Goal: Navigation & Orientation: Find specific page/section

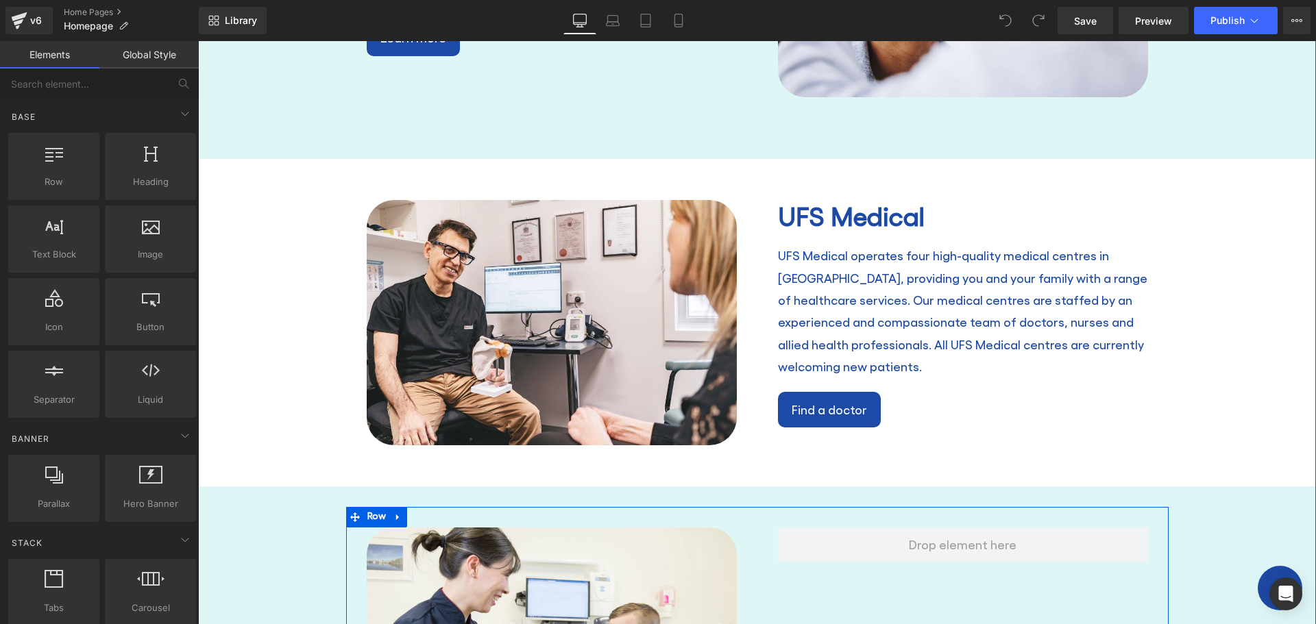
scroll to position [1576, 0]
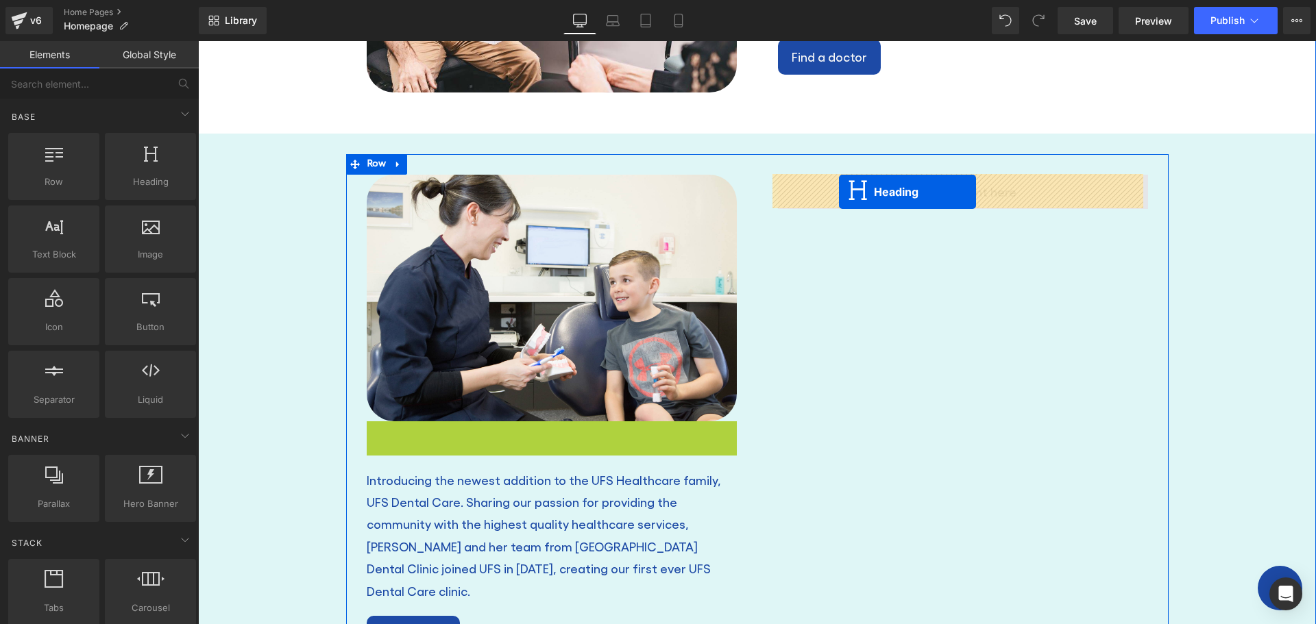
drag, startPoint x: 513, startPoint y: 440, endPoint x: 839, endPoint y: 192, distance: 409.9
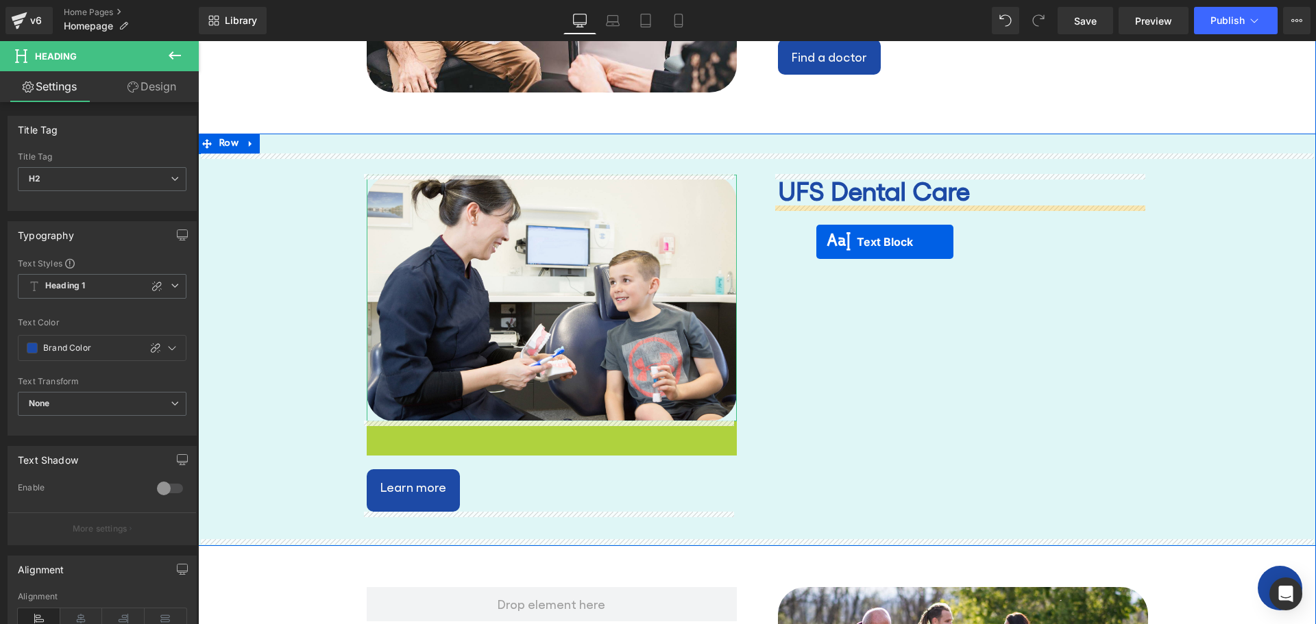
drag, startPoint x: 511, startPoint y: 485, endPoint x: 816, endPoint y: 242, distance: 390.2
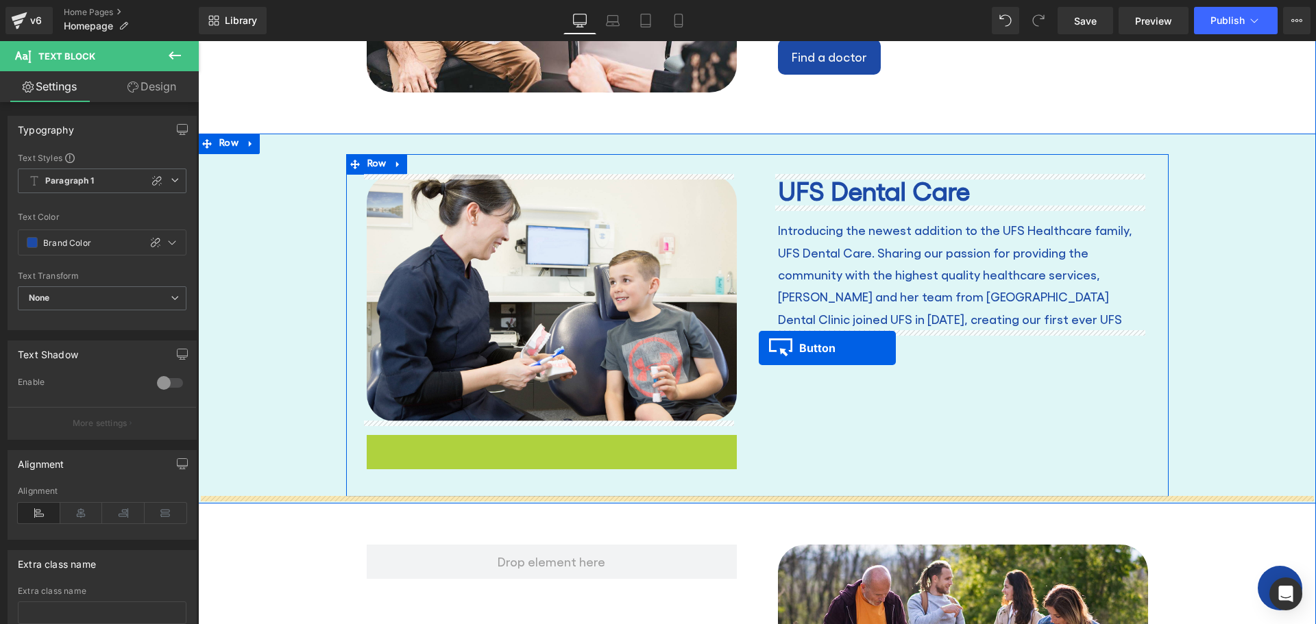
drag, startPoint x: 383, startPoint y: 450, endPoint x: 759, endPoint y: 348, distance: 389.1
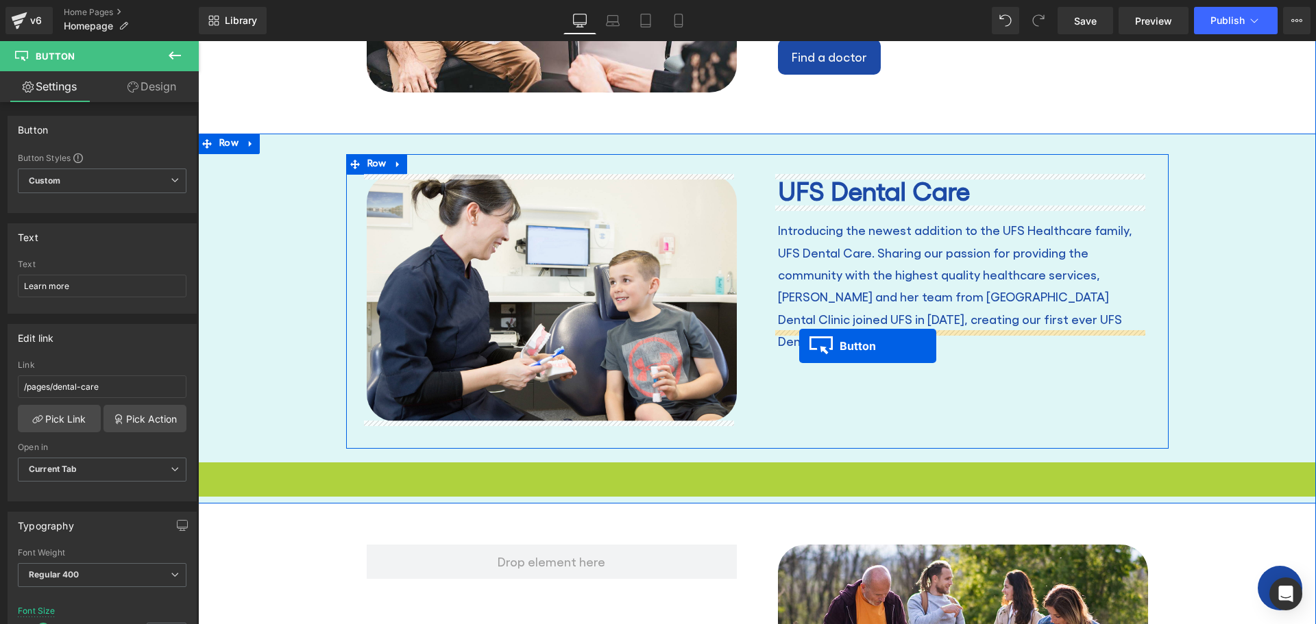
drag, startPoint x: 213, startPoint y: 485, endPoint x: 799, endPoint y: 346, distance: 602.3
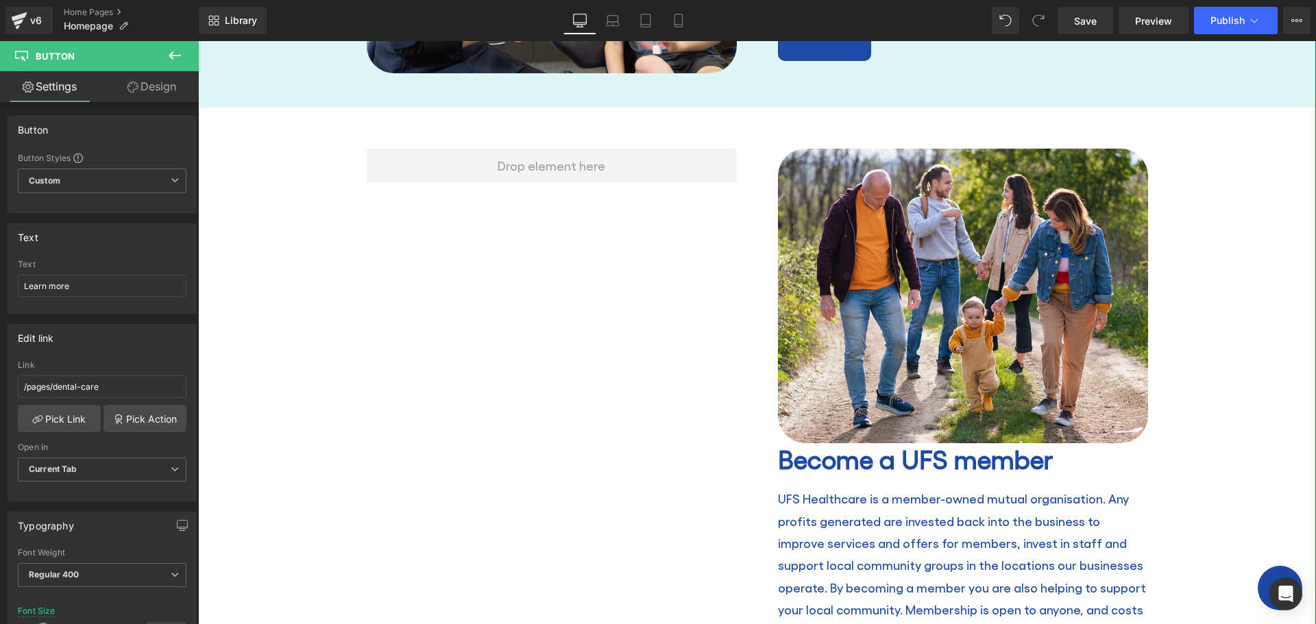
scroll to position [1919, 0]
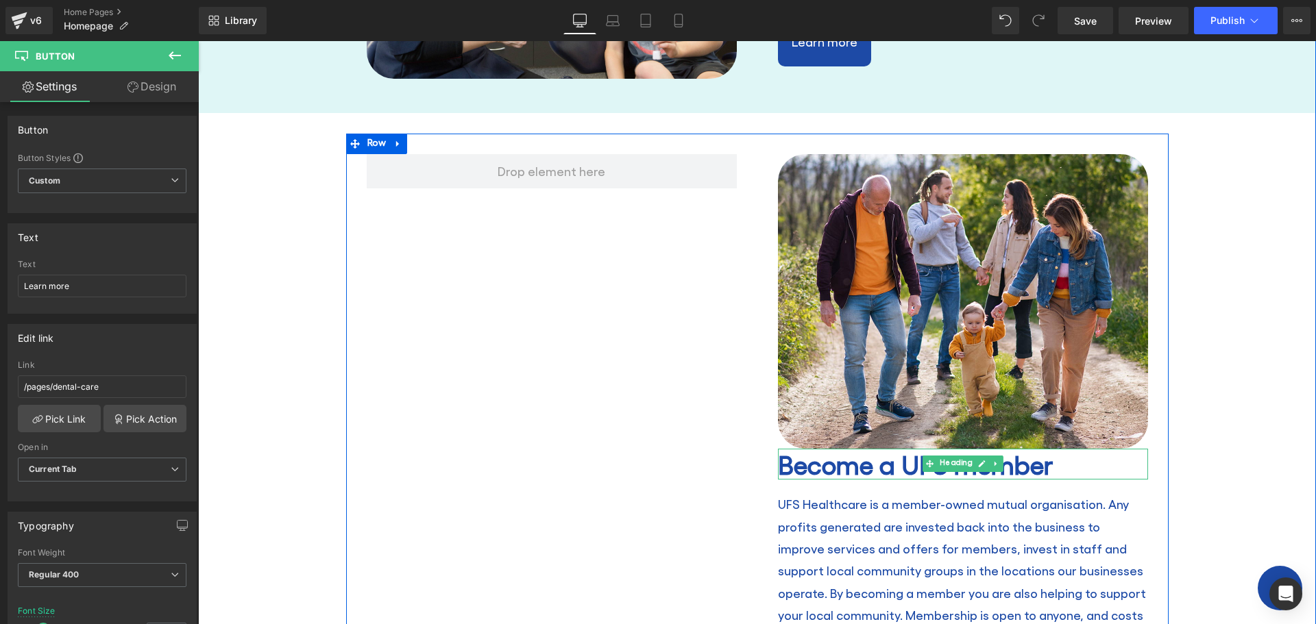
click at [788, 470] on h2 "Become a UFS member" at bounding box center [963, 465] width 370 height 32
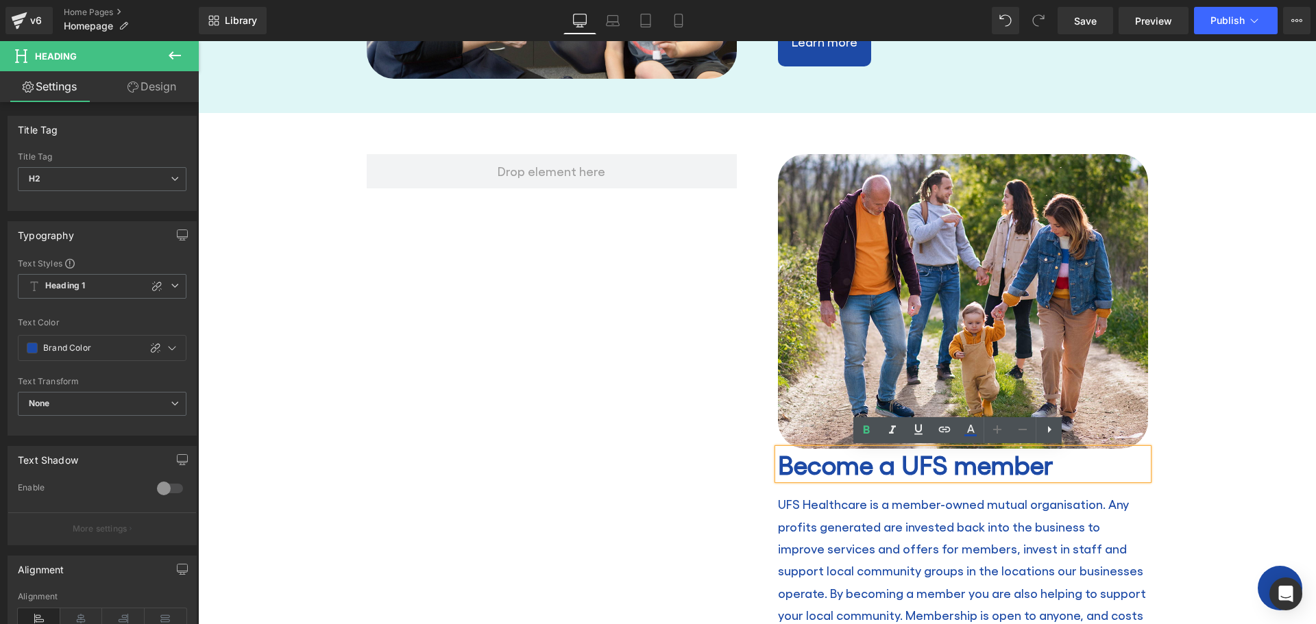
click at [1003, 531] on p "UFS Healthcare is a member-owned mutual organisation. Any profits generated are…" at bounding box center [963, 571] width 370 height 156
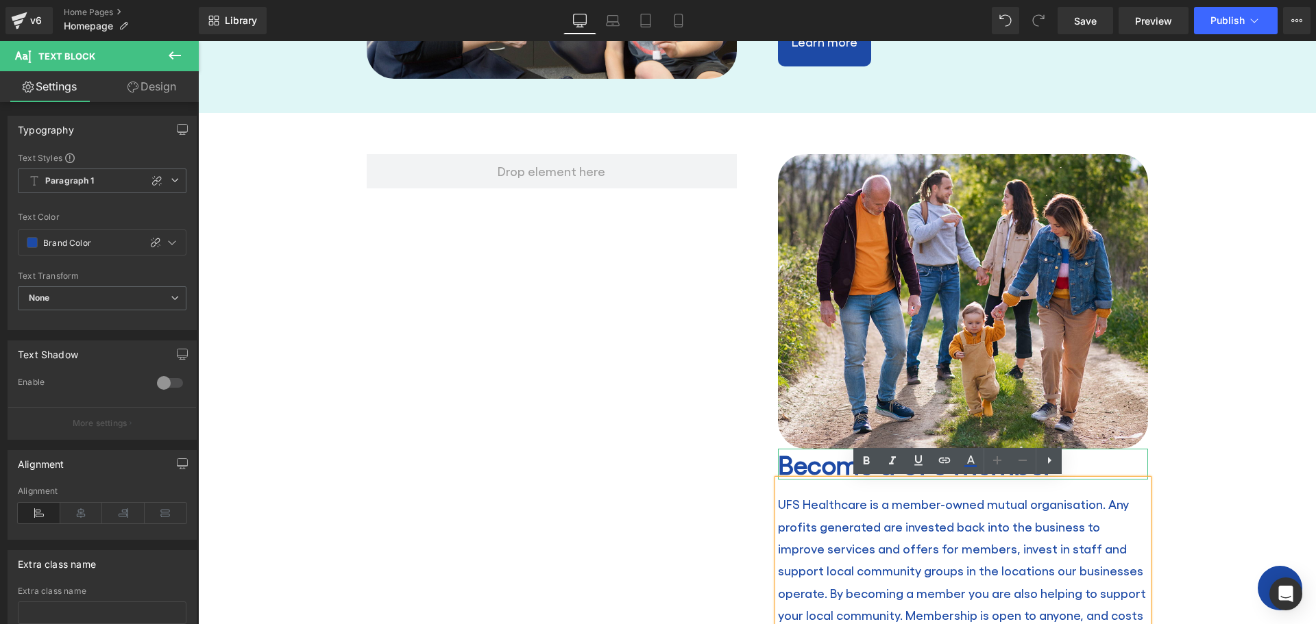
click at [806, 460] on h2 "Become a UFS member" at bounding box center [963, 465] width 370 height 32
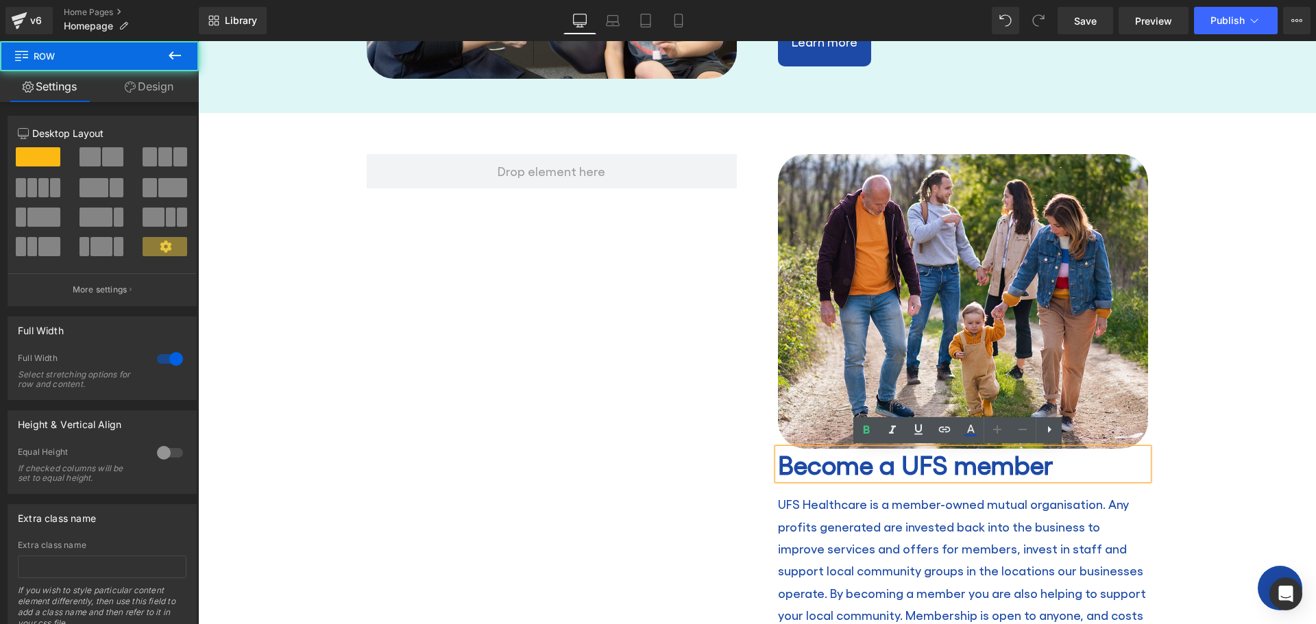
click at [1197, 472] on div "Image Become a UFS member Heading UFS Healthcare is a member-owned mutual organ…" at bounding box center [757, 406] width 1118 height 586
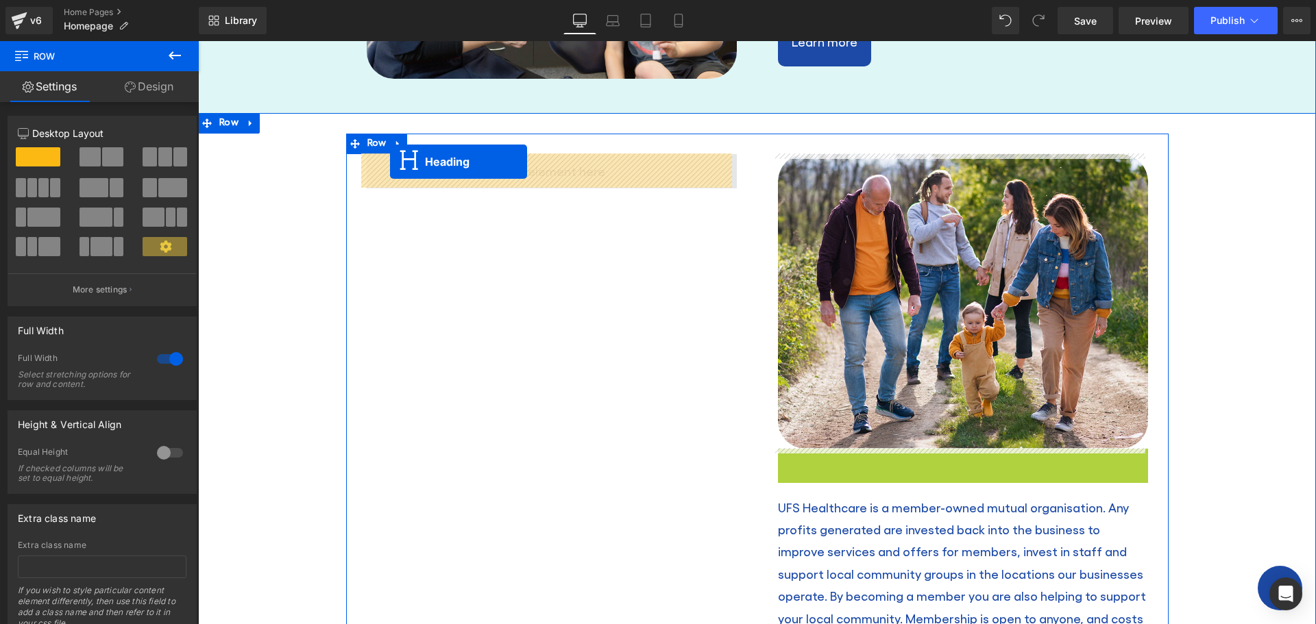
drag, startPoint x: 923, startPoint y: 466, endPoint x: 390, endPoint y: 162, distance: 613.4
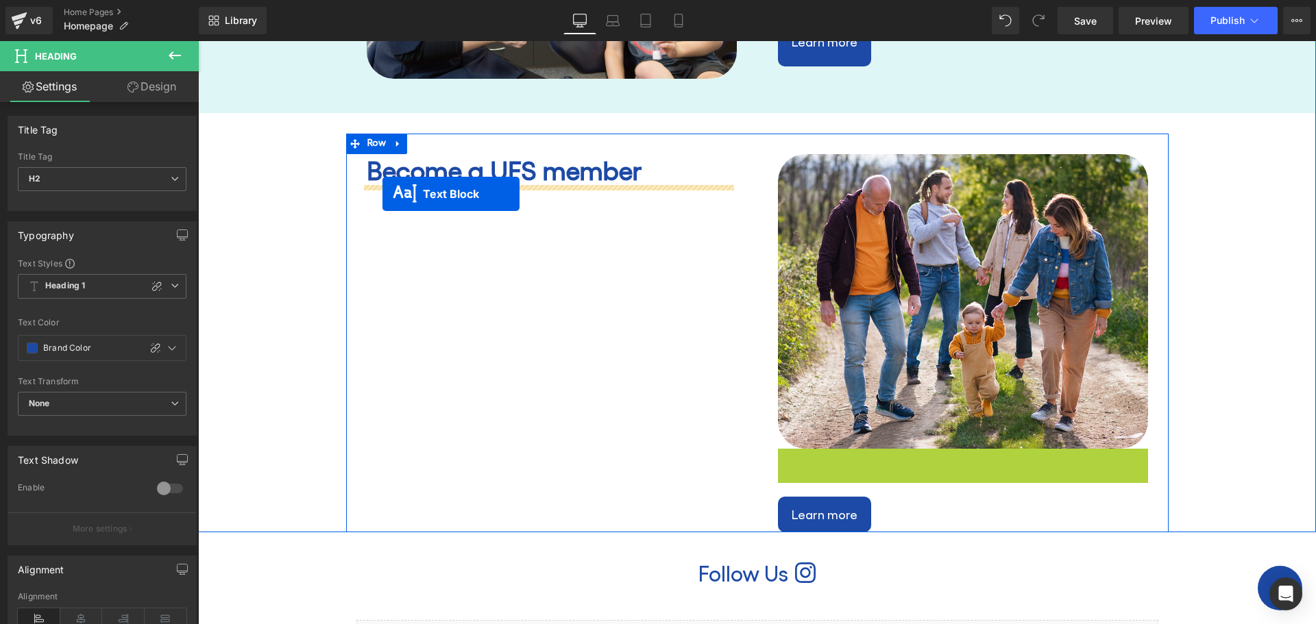
drag, startPoint x: 923, startPoint y: 534, endPoint x: 382, endPoint y: 194, distance: 638.2
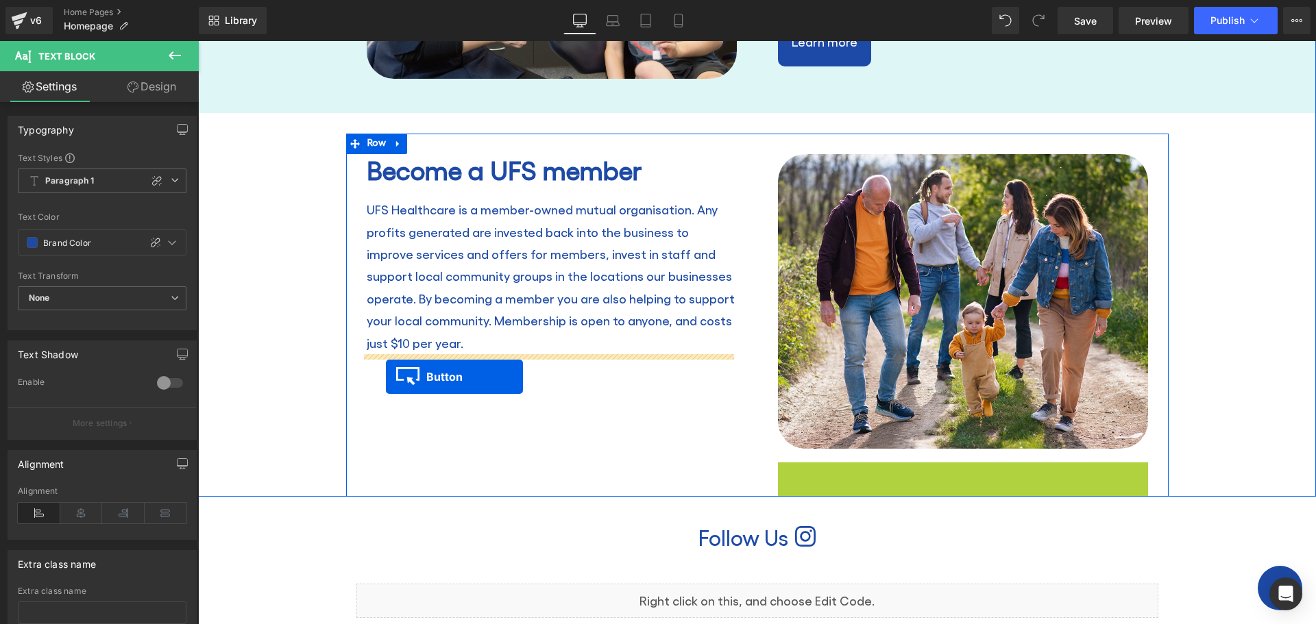
drag, startPoint x: 799, startPoint y: 480, endPoint x: 385, endPoint y: 377, distance: 427.4
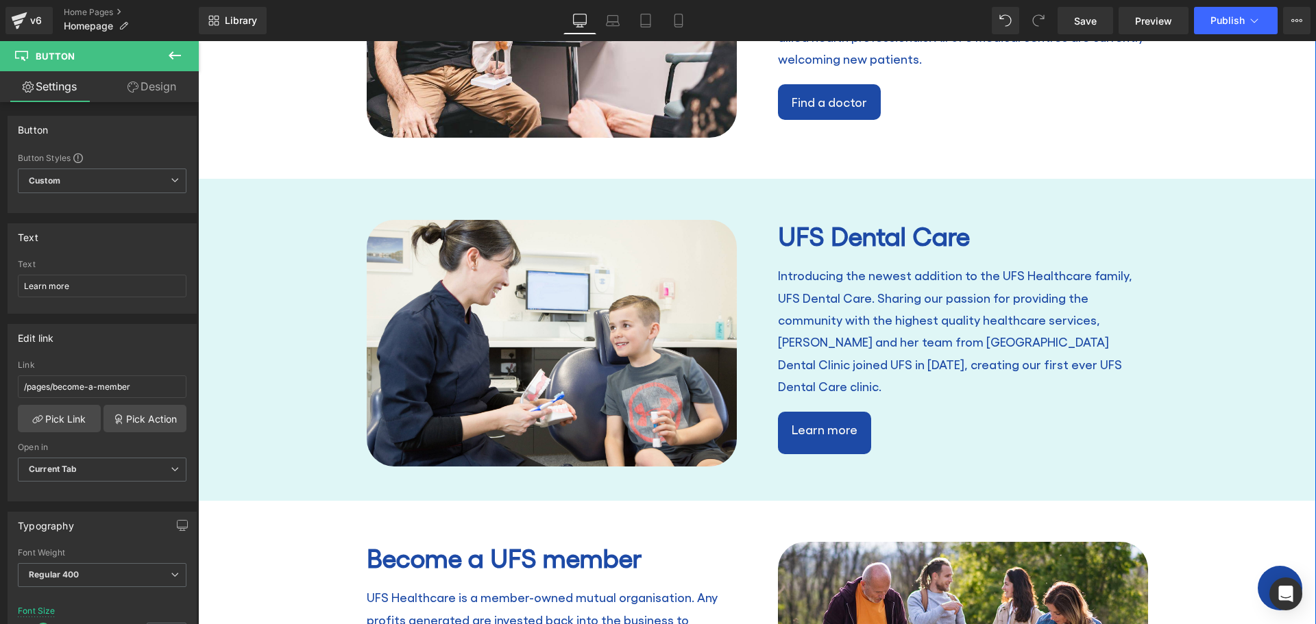
scroll to position [1508, 0]
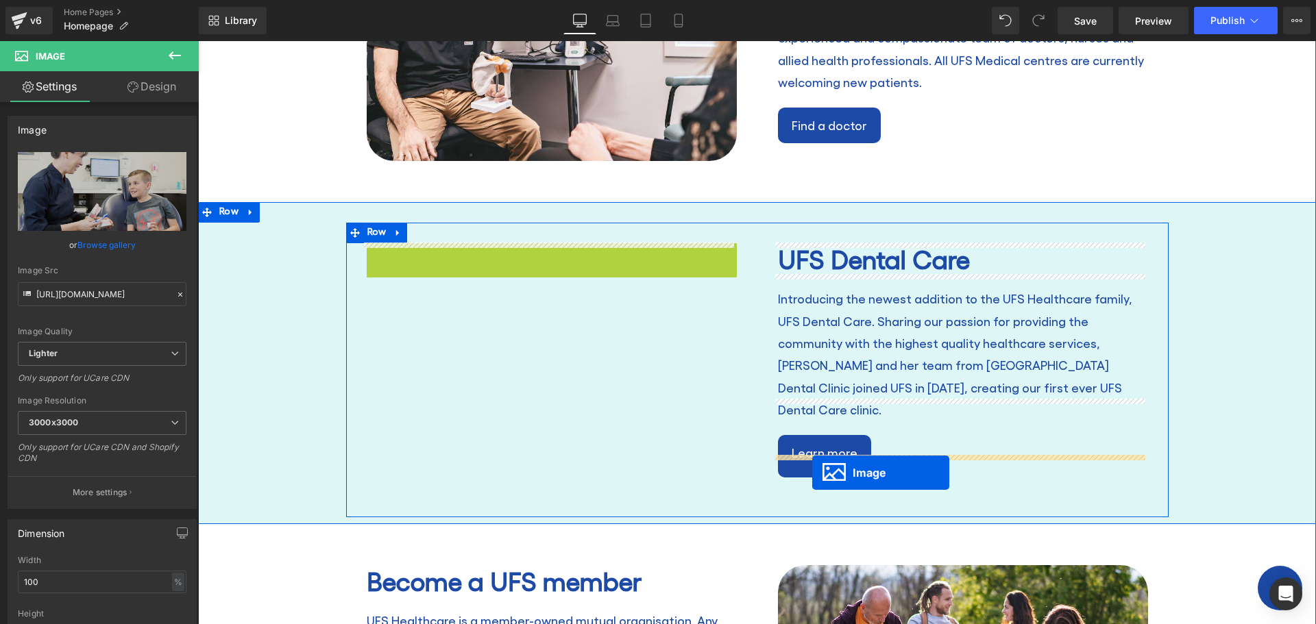
drag, startPoint x: 524, startPoint y: 367, endPoint x: 812, endPoint y: 473, distance: 306.8
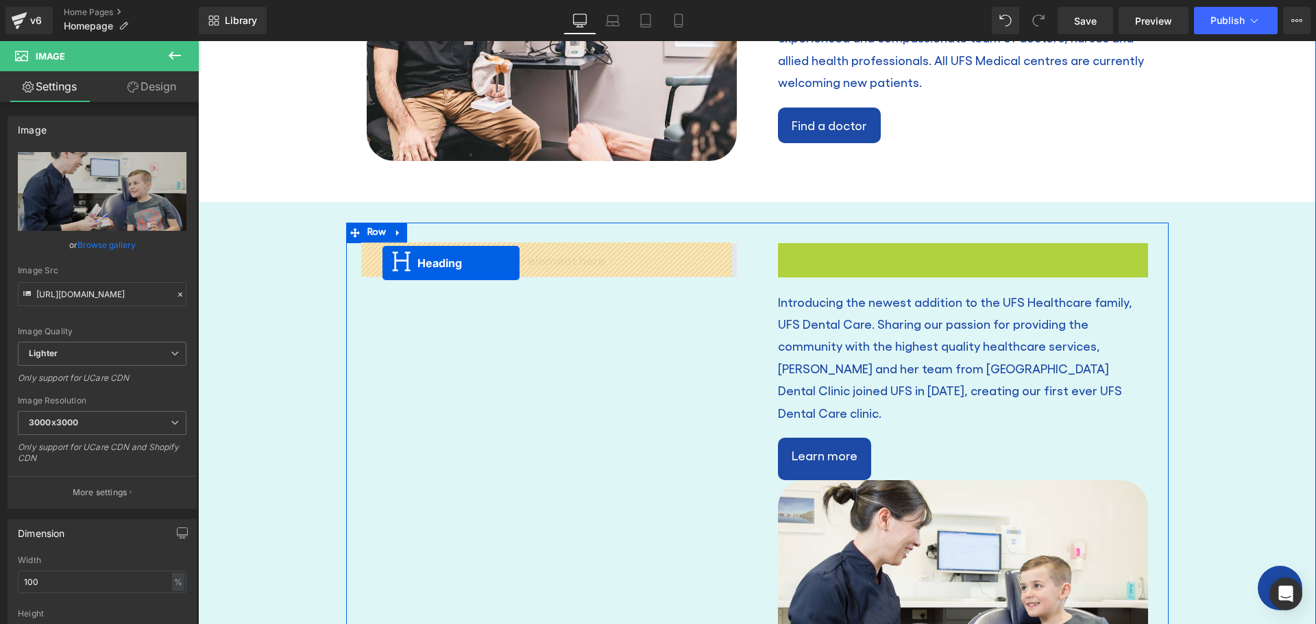
drag, startPoint x: 924, startPoint y: 263, endPoint x: 382, endPoint y: 263, distance: 541.5
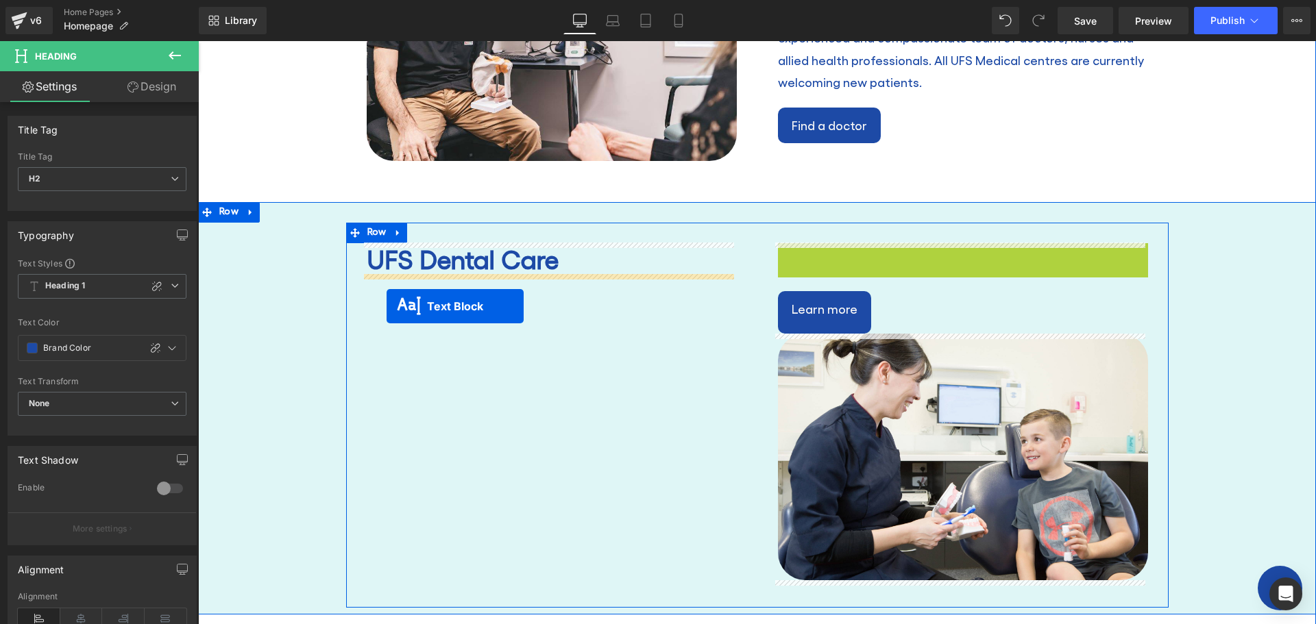
drag, startPoint x: 924, startPoint y: 306, endPoint x: 382, endPoint y: 305, distance: 541.5
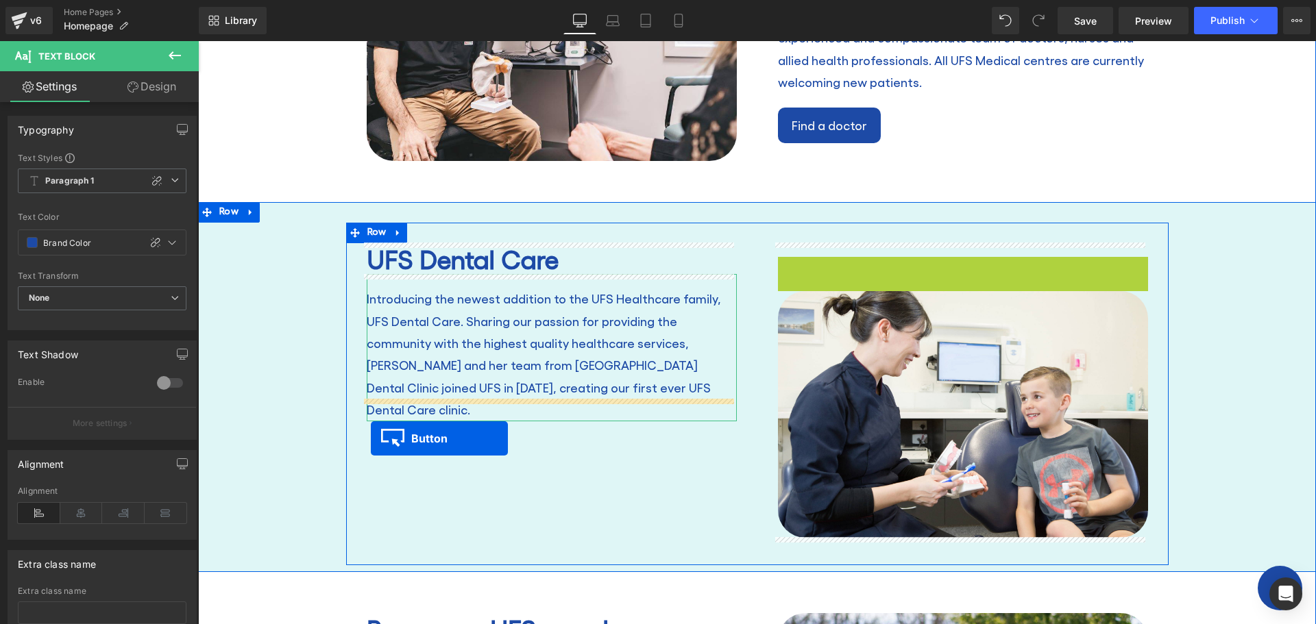
drag, startPoint x: 794, startPoint y: 276, endPoint x: 371, endPoint y: 439, distance: 453.9
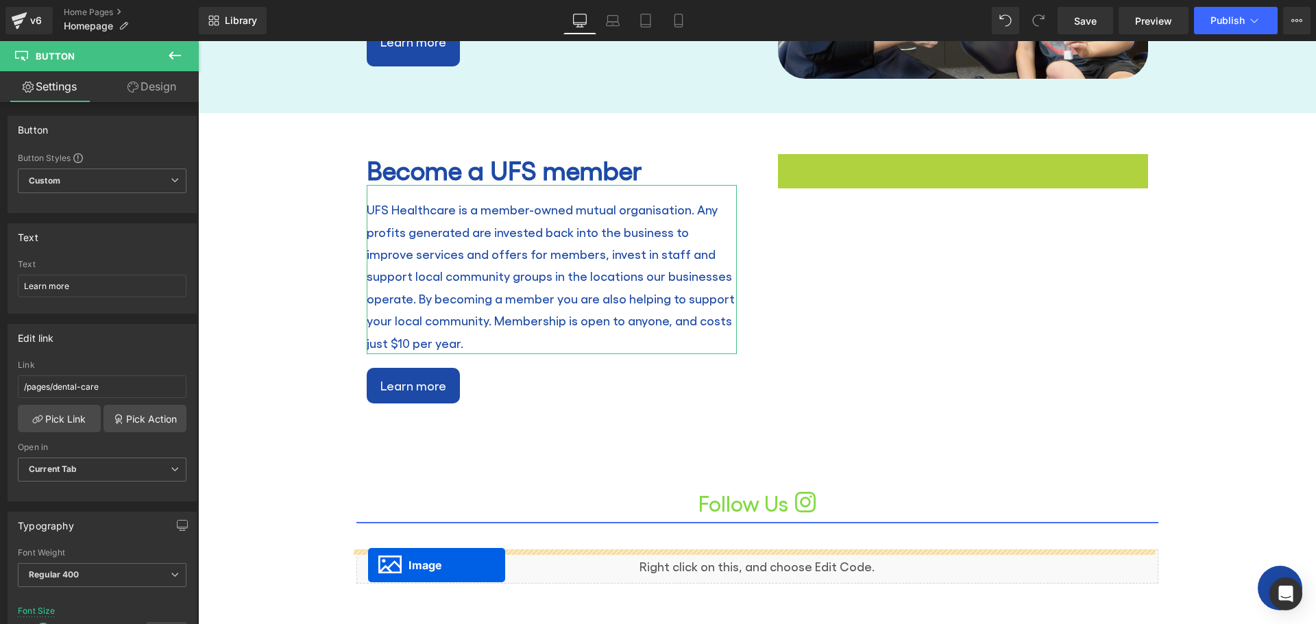
scroll to position [1933, 0]
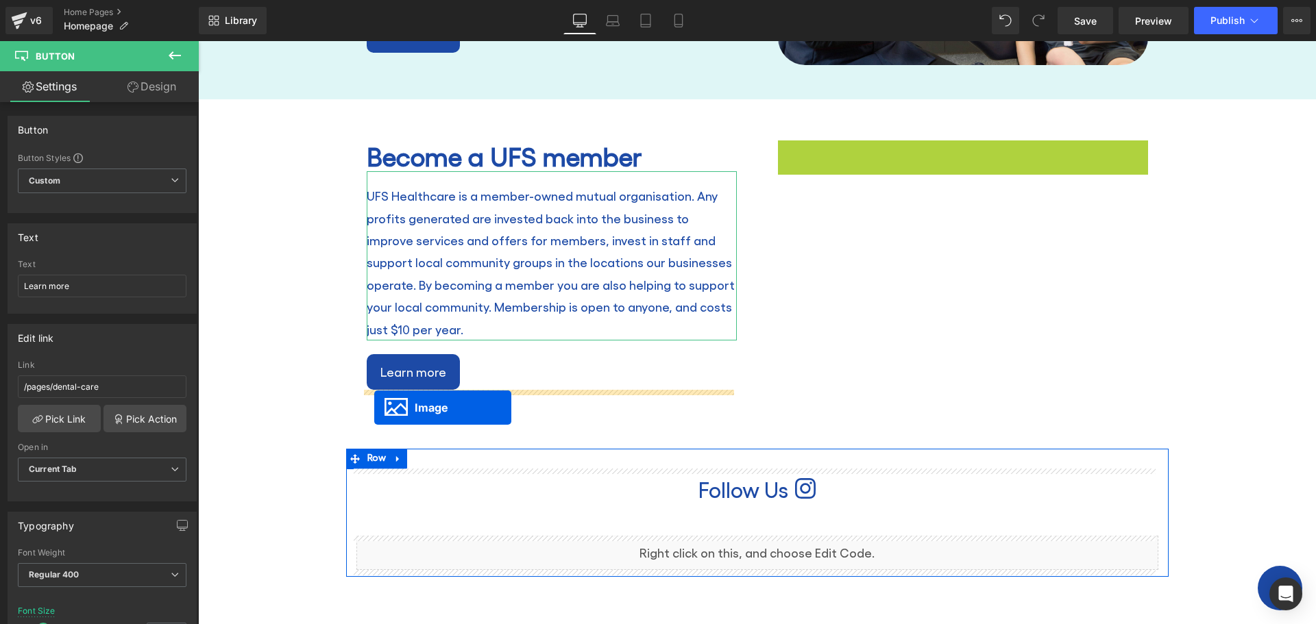
drag, startPoint x: 936, startPoint y: 439, endPoint x: 374, endPoint y: 408, distance: 562.2
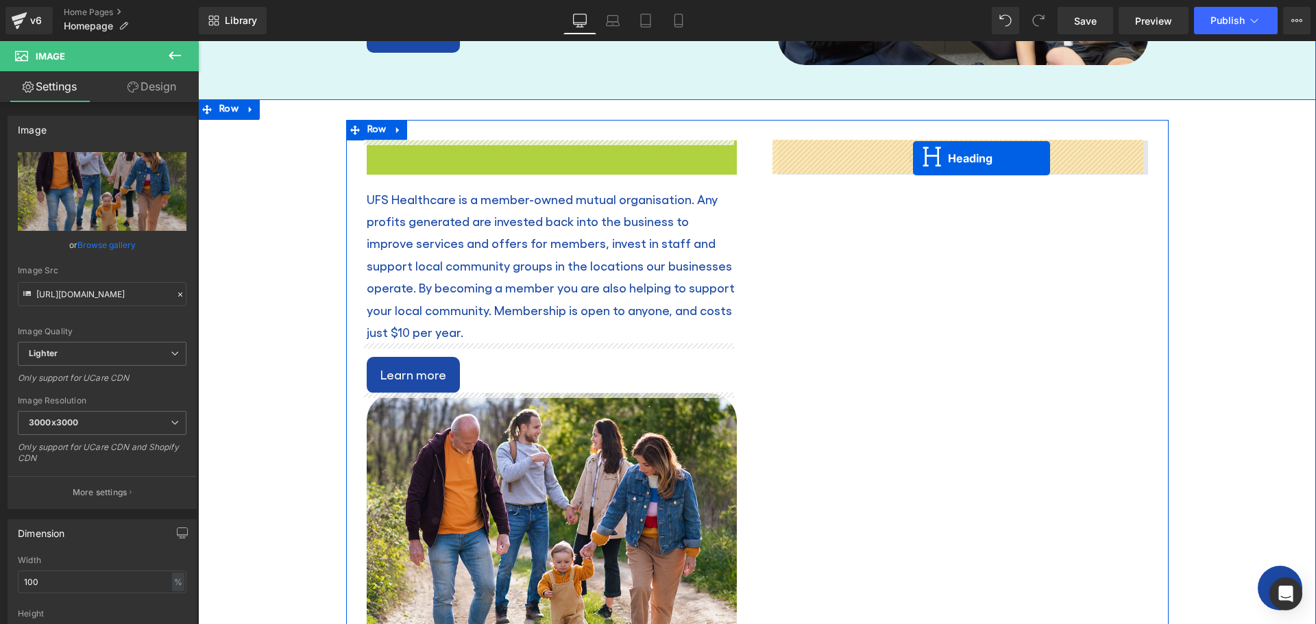
drag, startPoint x: 515, startPoint y: 158, endPoint x: 913, endPoint y: 158, distance: 398.2
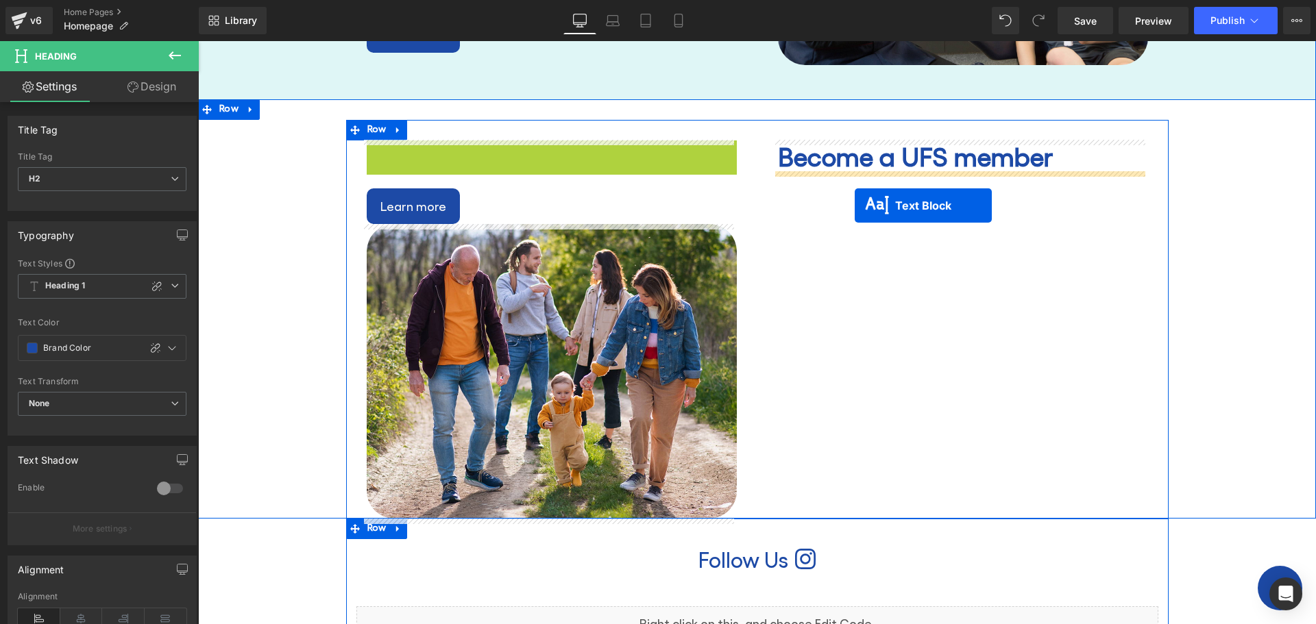
drag, startPoint x: 507, startPoint y: 223, endPoint x: 855, endPoint y: 204, distance: 348.0
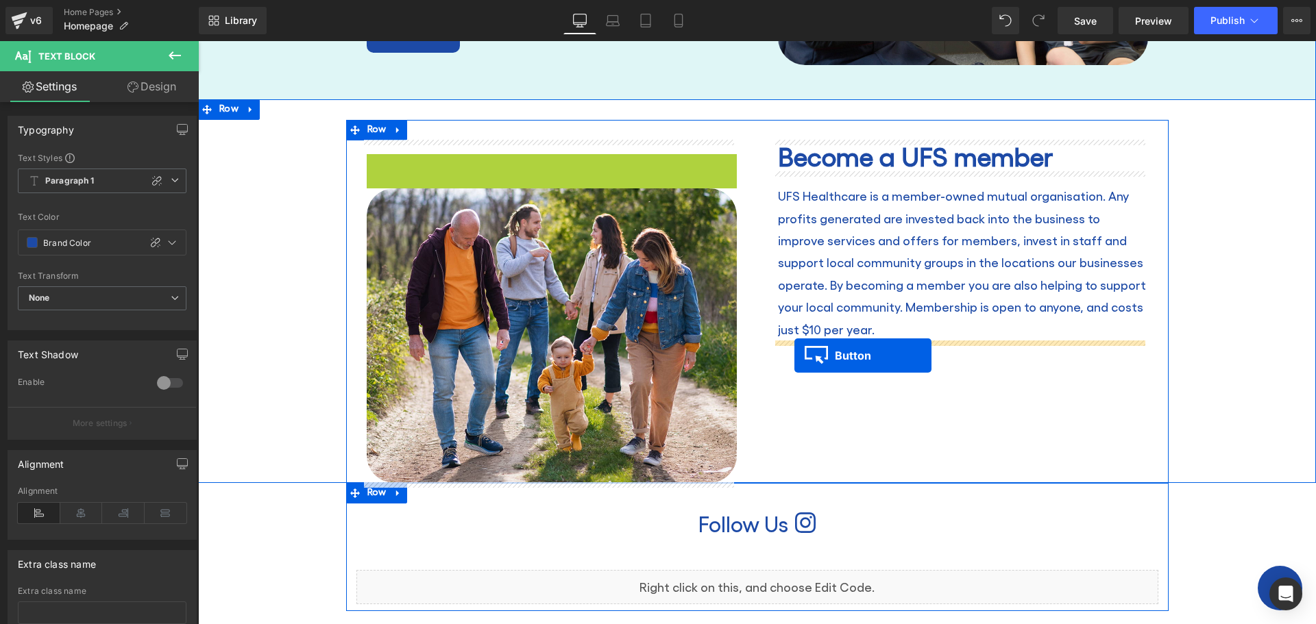
drag, startPoint x: 387, startPoint y: 173, endPoint x: 794, endPoint y: 356, distance: 446.7
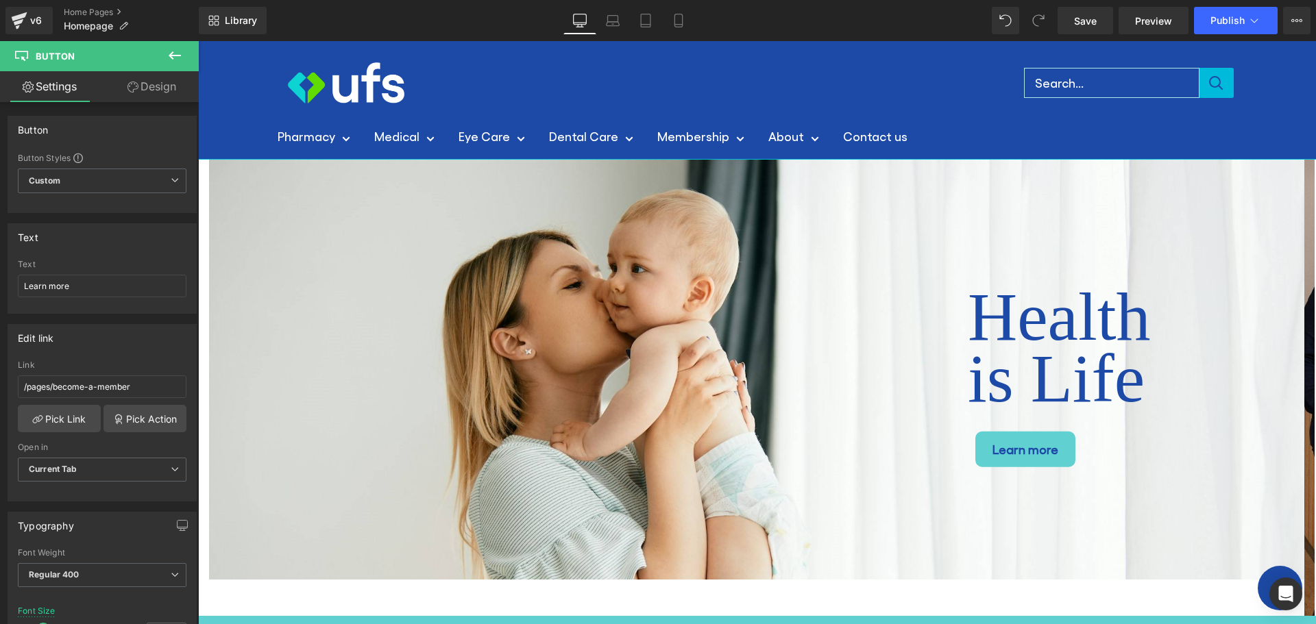
scroll to position [0, 0]
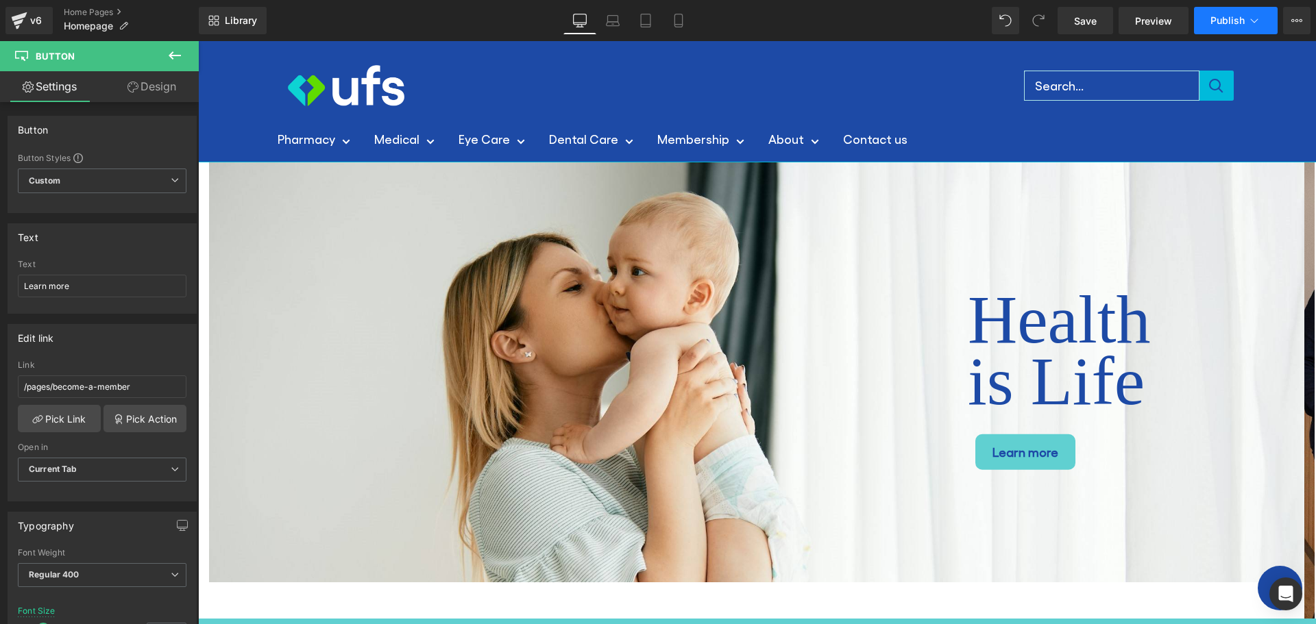
click at [1234, 20] on span "Publish" at bounding box center [1227, 20] width 34 height 11
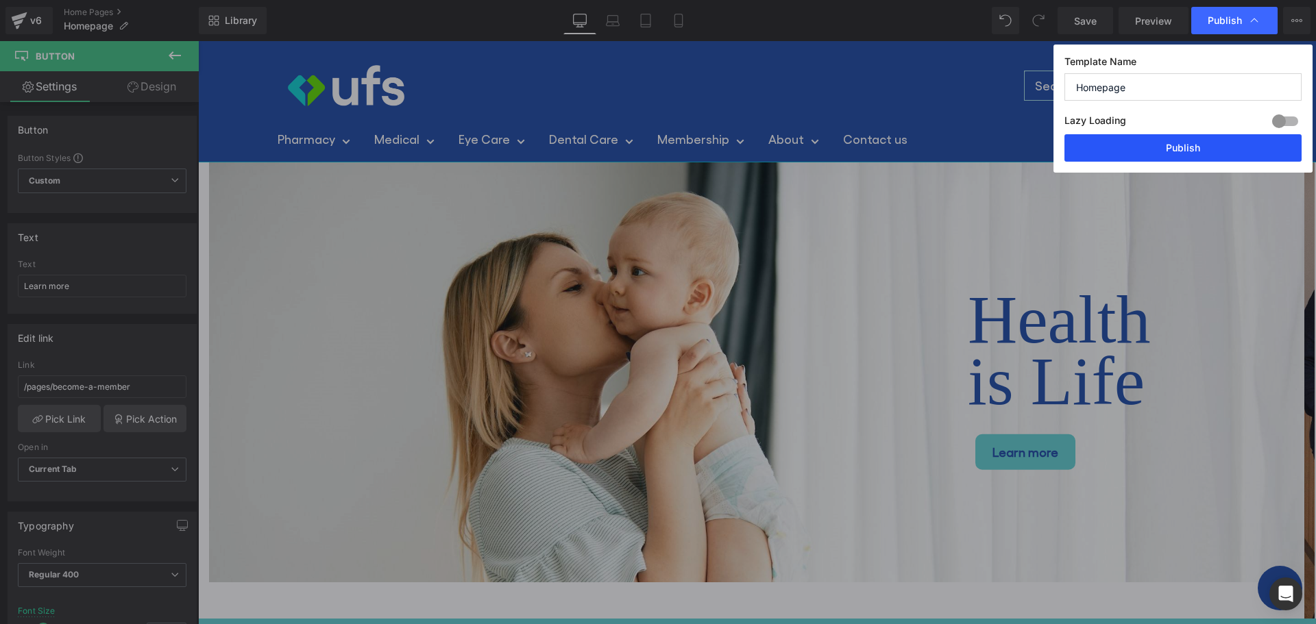
click at [1180, 149] on button "Publish" at bounding box center [1182, 147] width 237 height 27
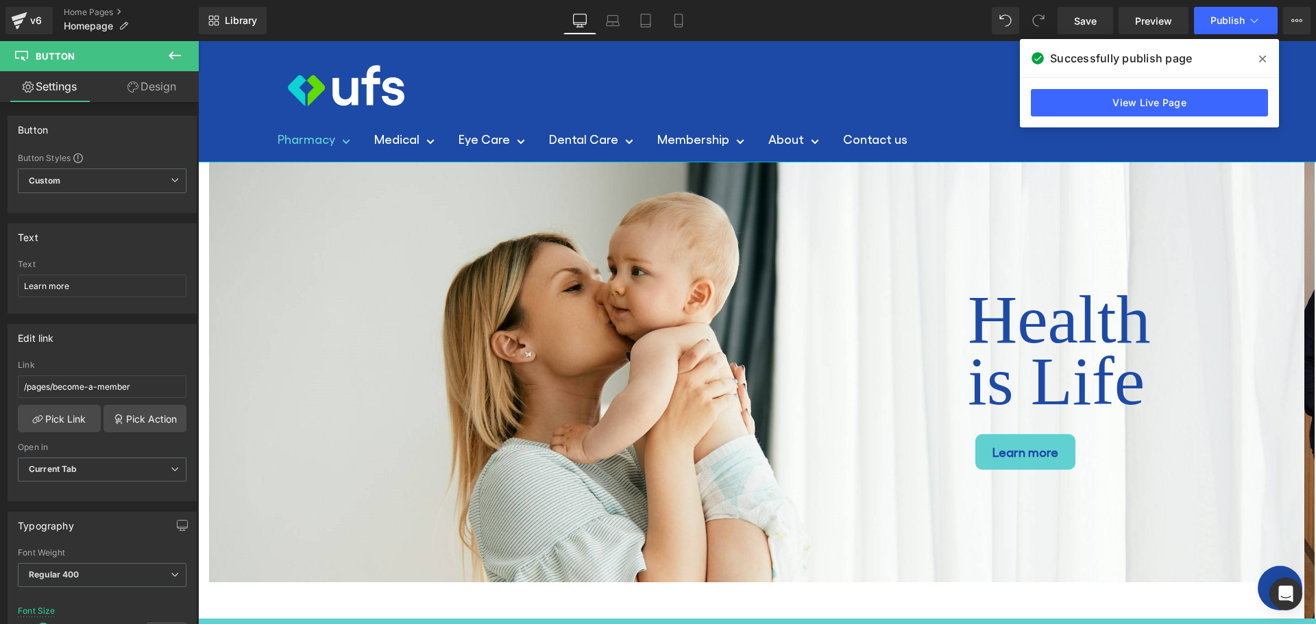
click at [332, 138] on link "Pharmacy" at bounding box center [314, 139] width 73 height 22
